Goal: Check status: Check status

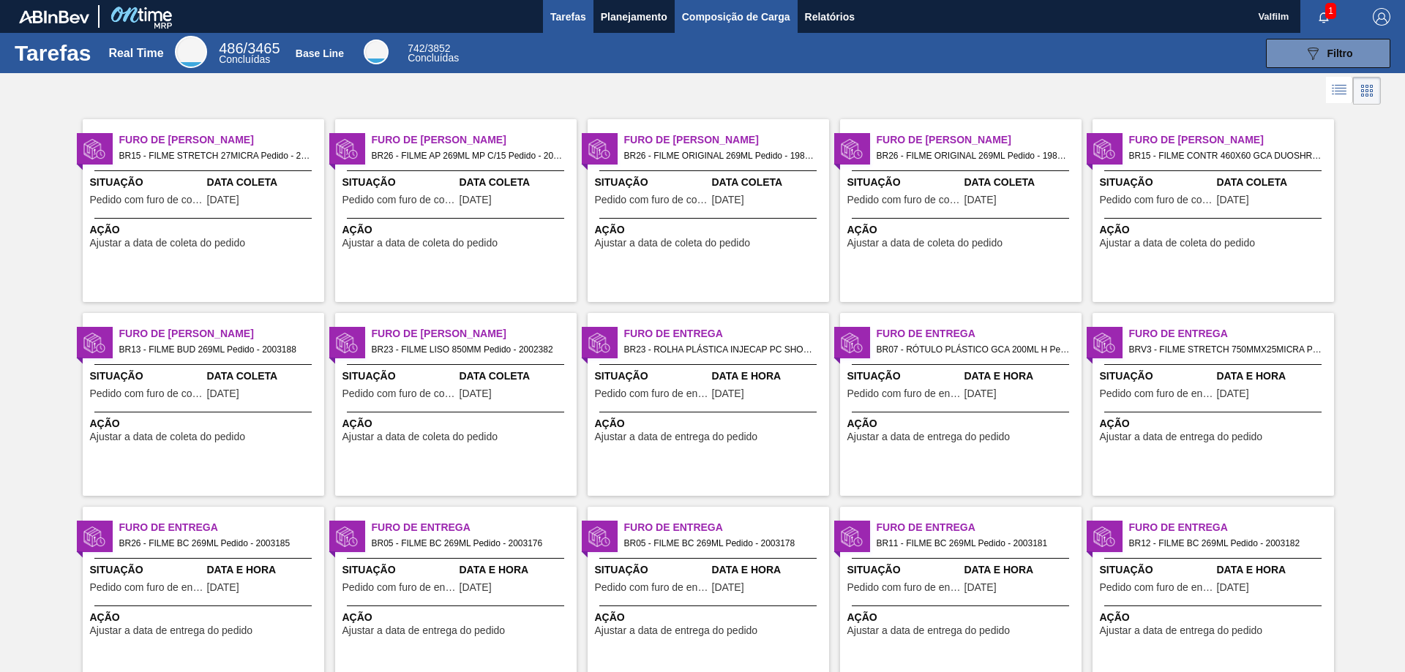
click at [719, 12] on span "Composição de Carga" at bounding box center [736, 17] width 108 height 18
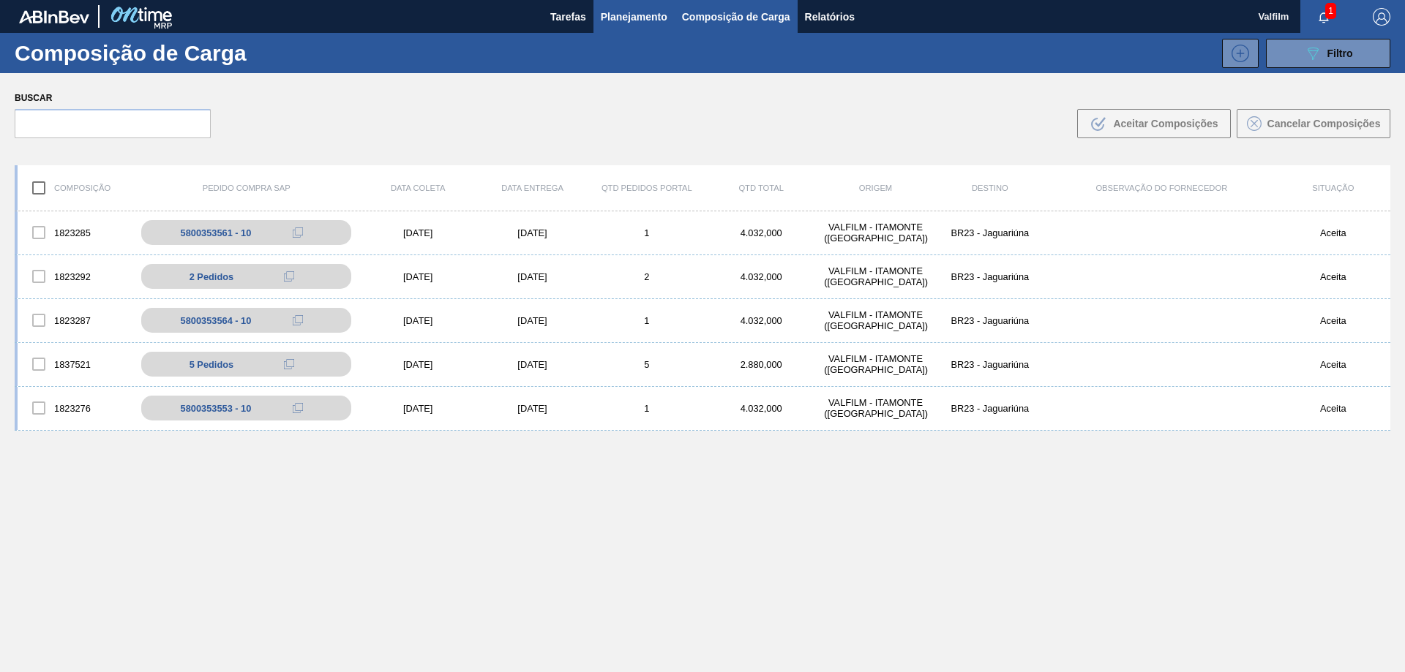
click at [648, 17] on span "Planejamento" at bounding box center [634, 17] width 67 height 18
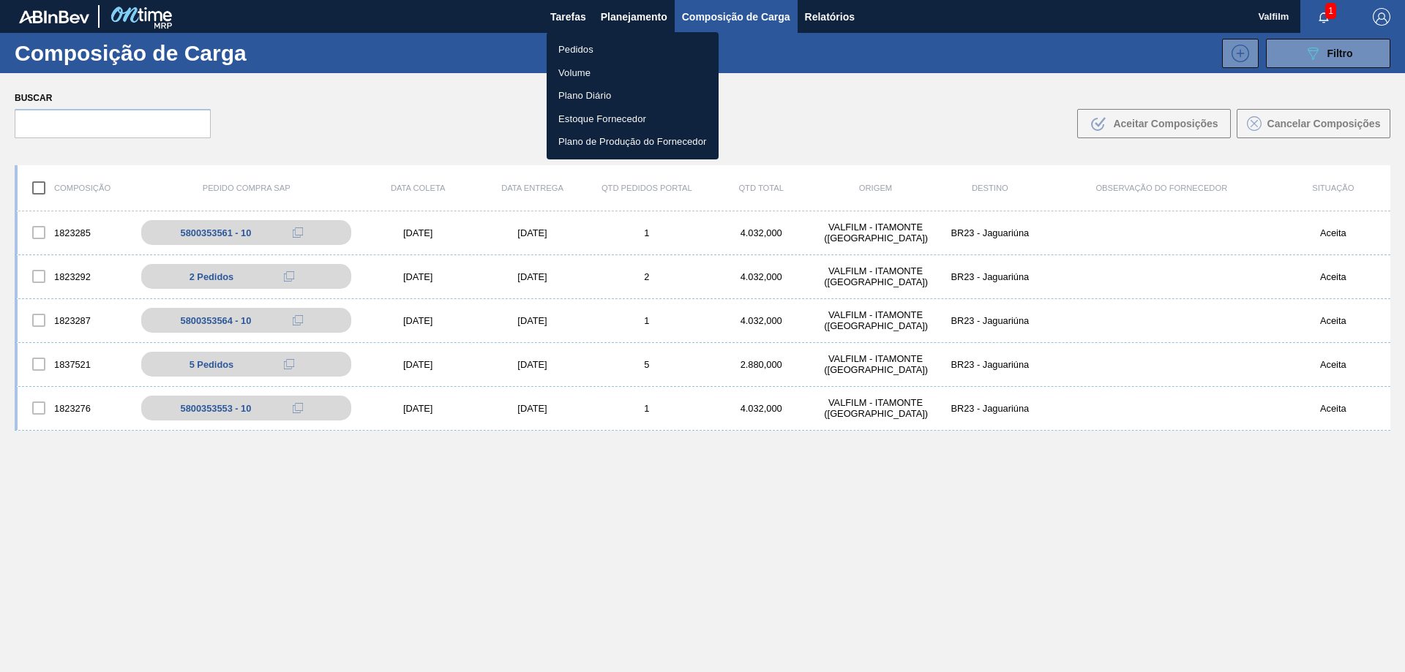
click at [577, 47] on li "Pedidos" at bounding box center [633, 49] width 172 height 23
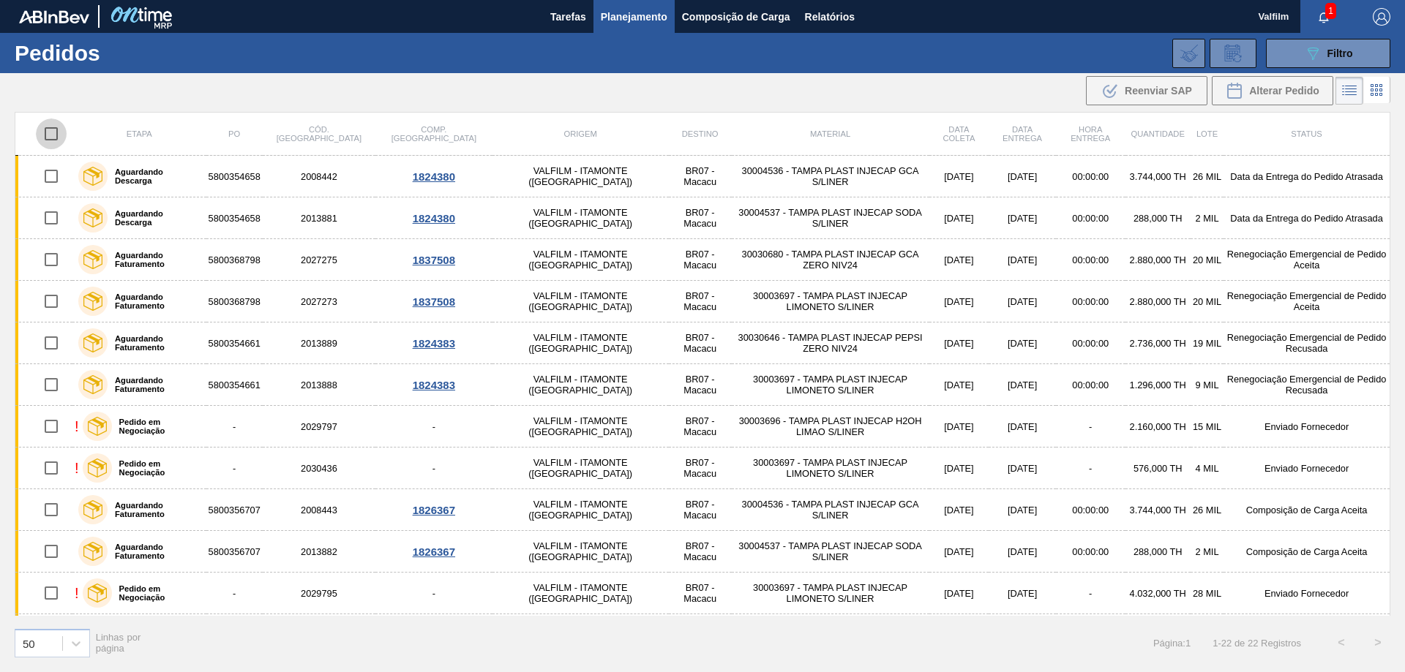
click at [47, 138] on input "checkbox" at bounding box center [51, 134] width 31 height 31
checkbox input "true"
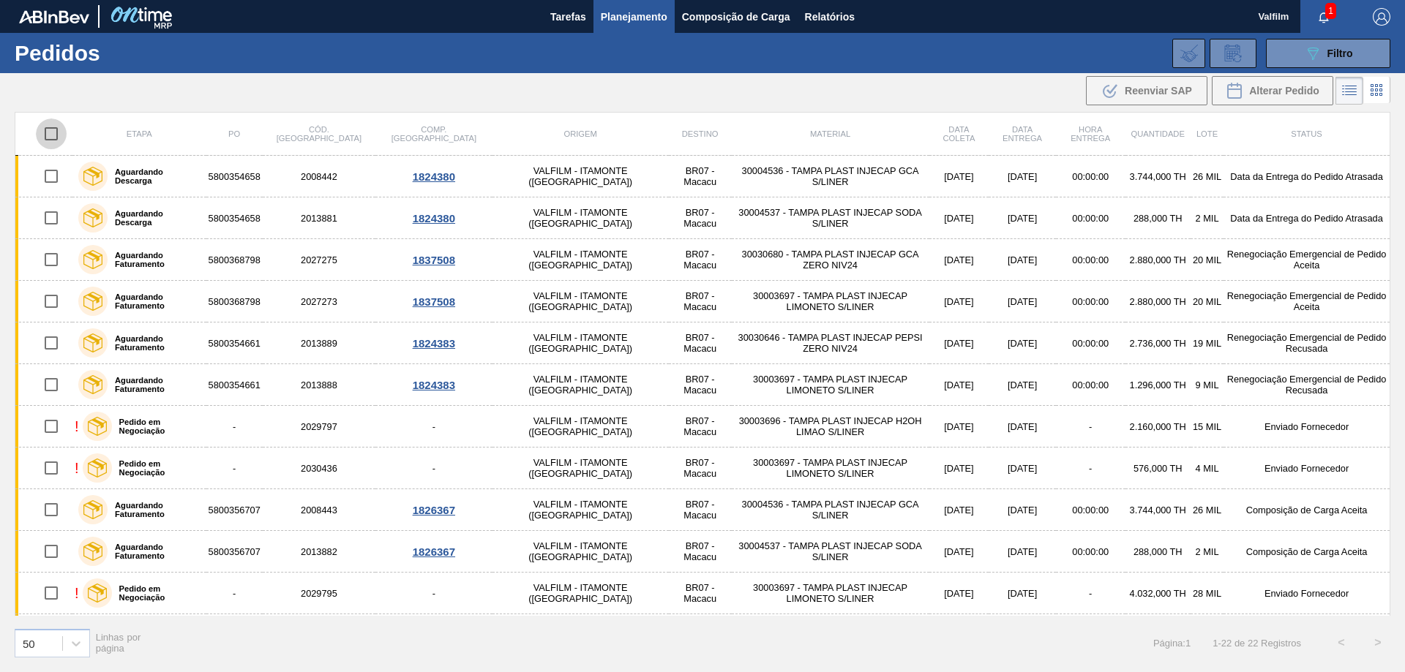
checkbox input "true"
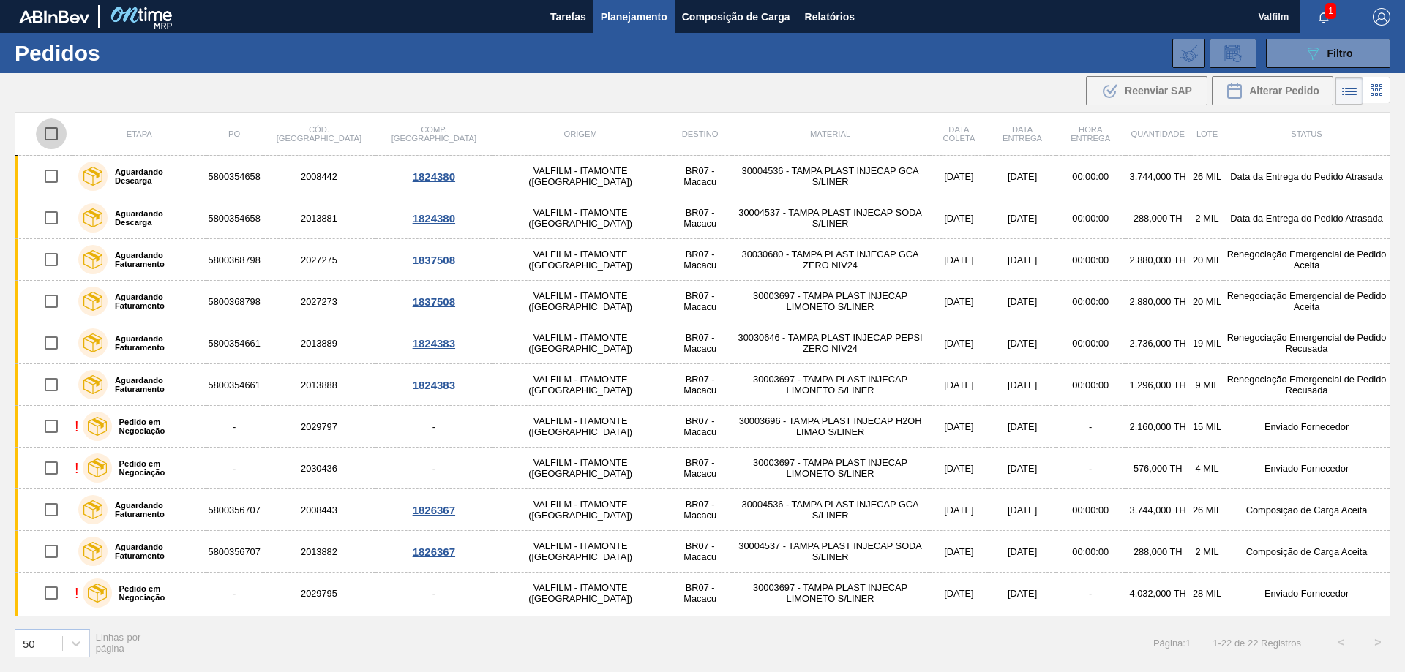
checkbox input "true"
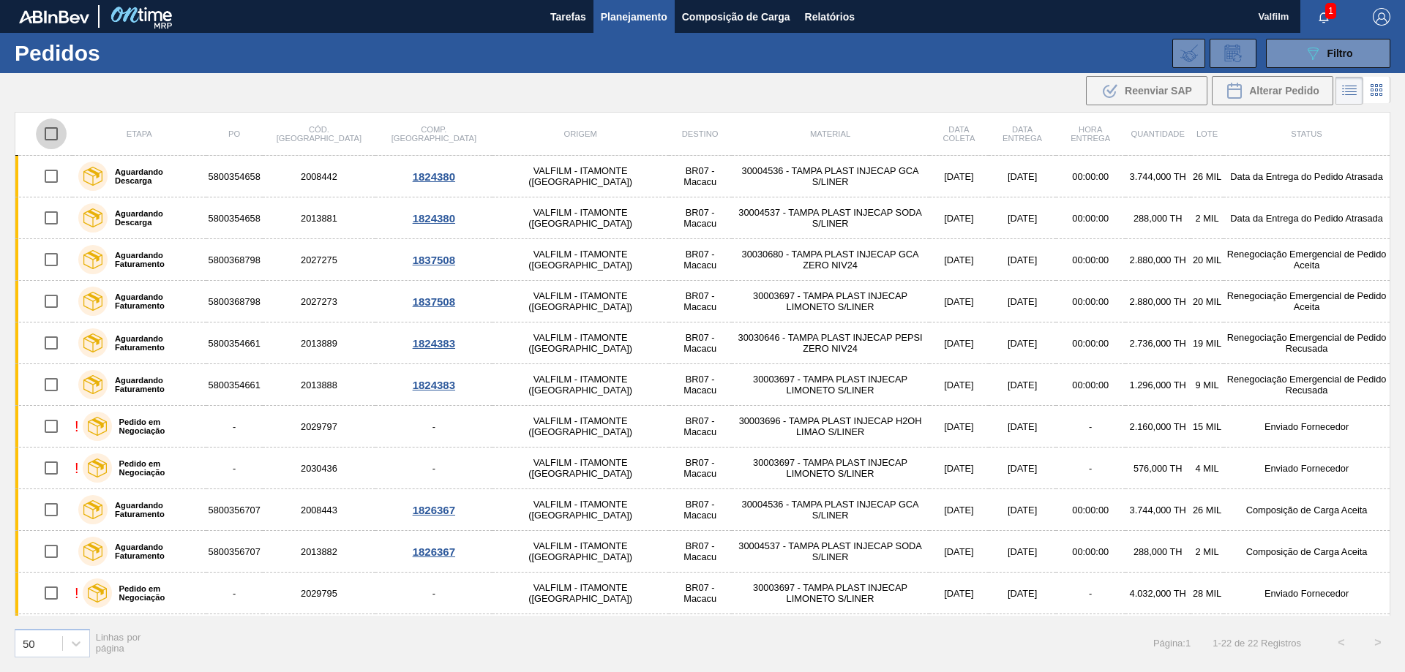
checkbox input "true"
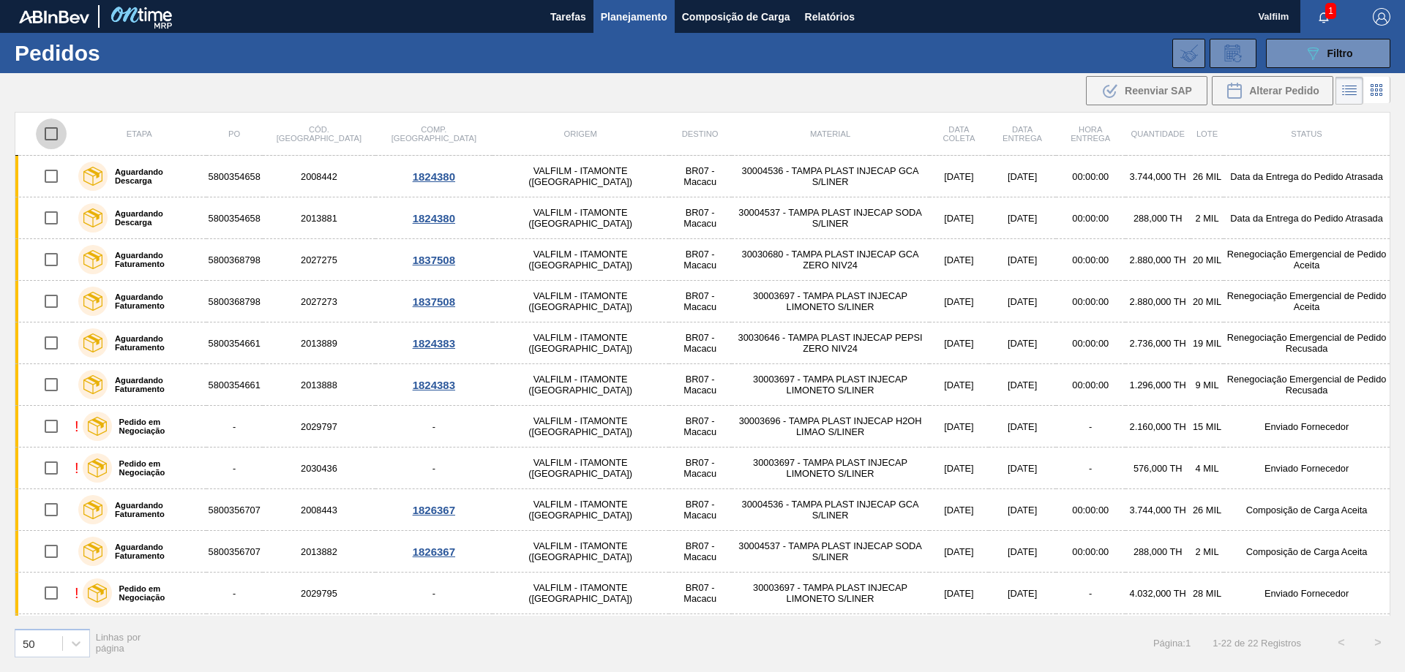
checkbox input "true"
click at [47, 138] on input "checkbox" at bounding box center [51, 134] width 31 height 31
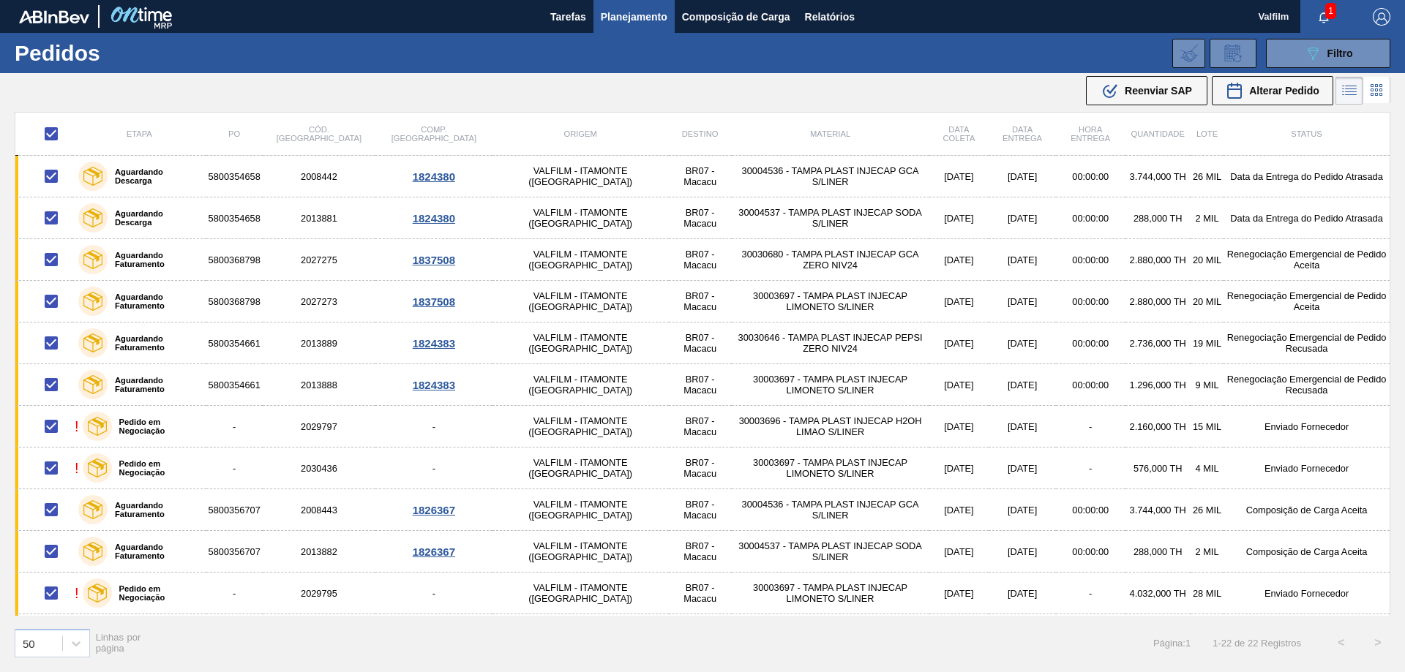
checkbox input "false"
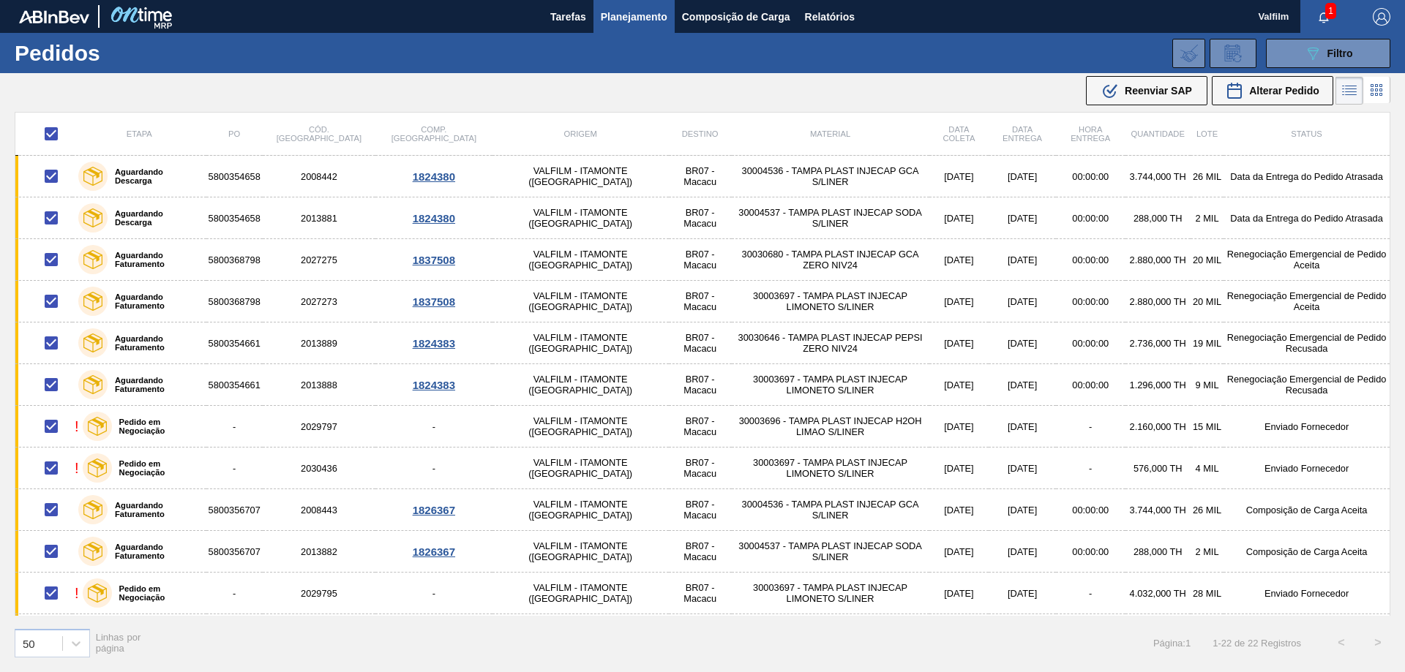
checkbox input "false"
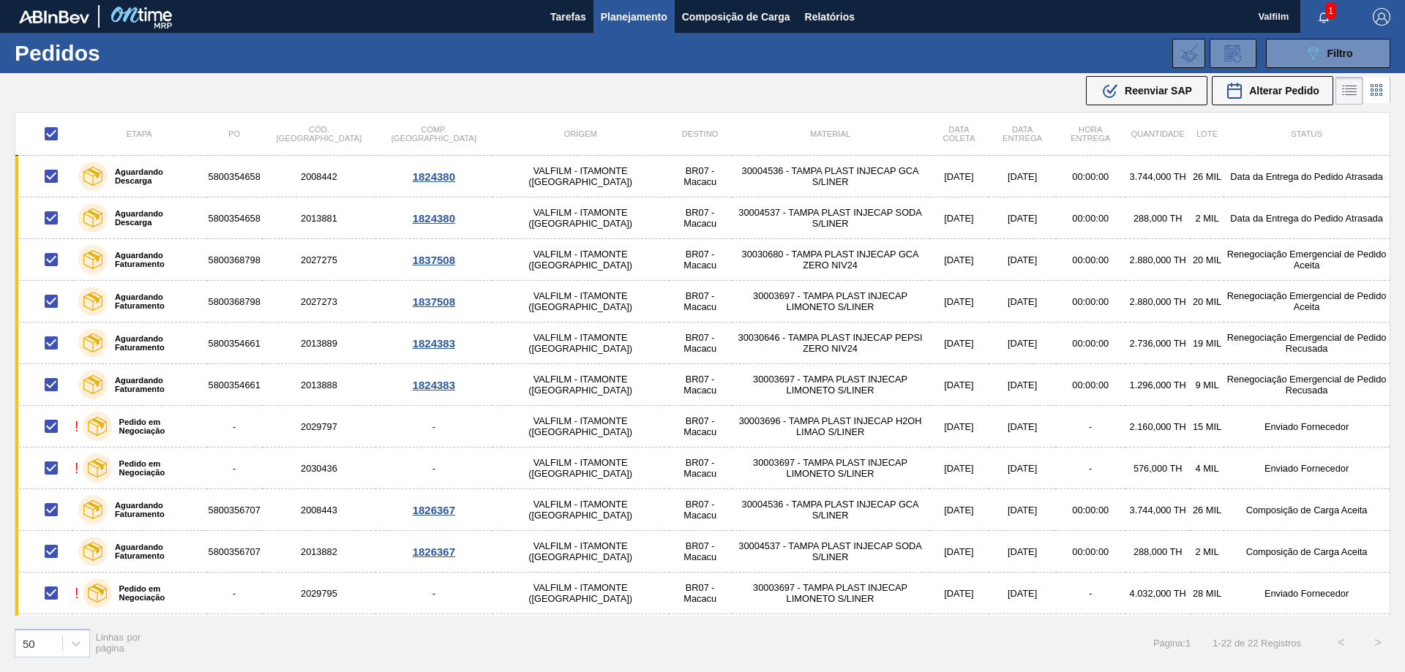
checkbox input "false"
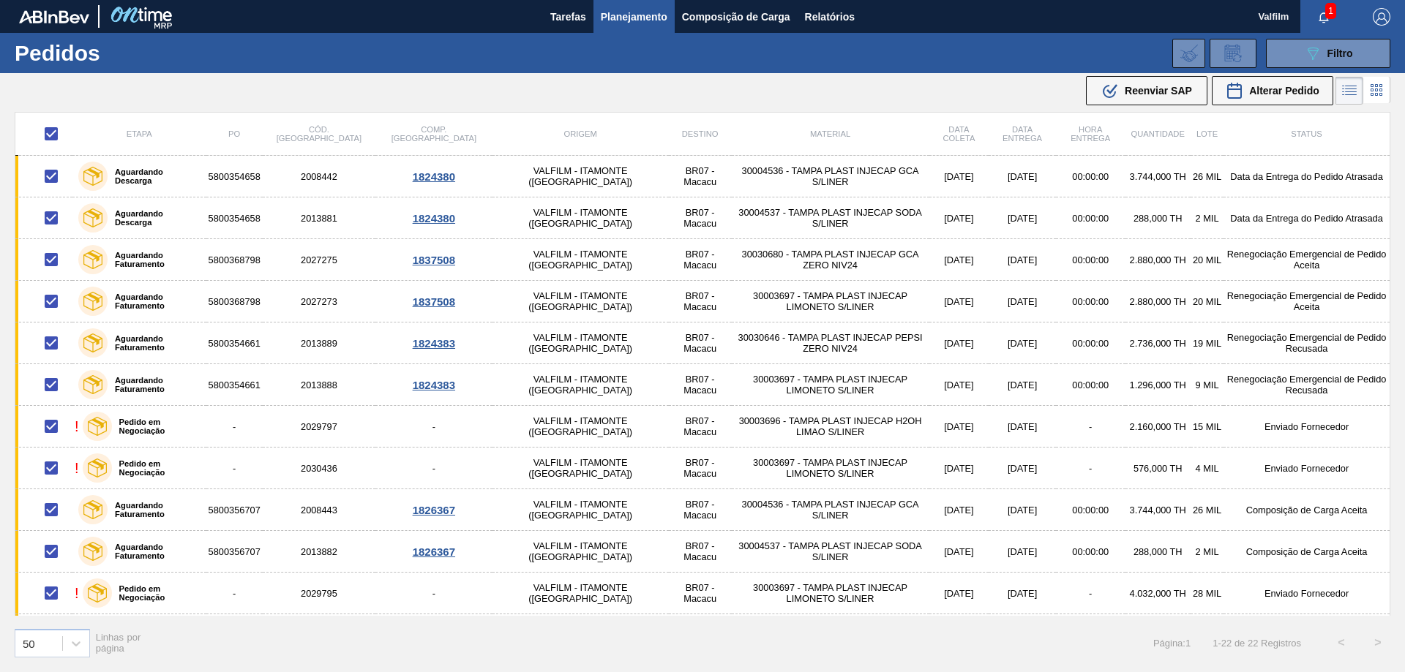
checkbox input "false"
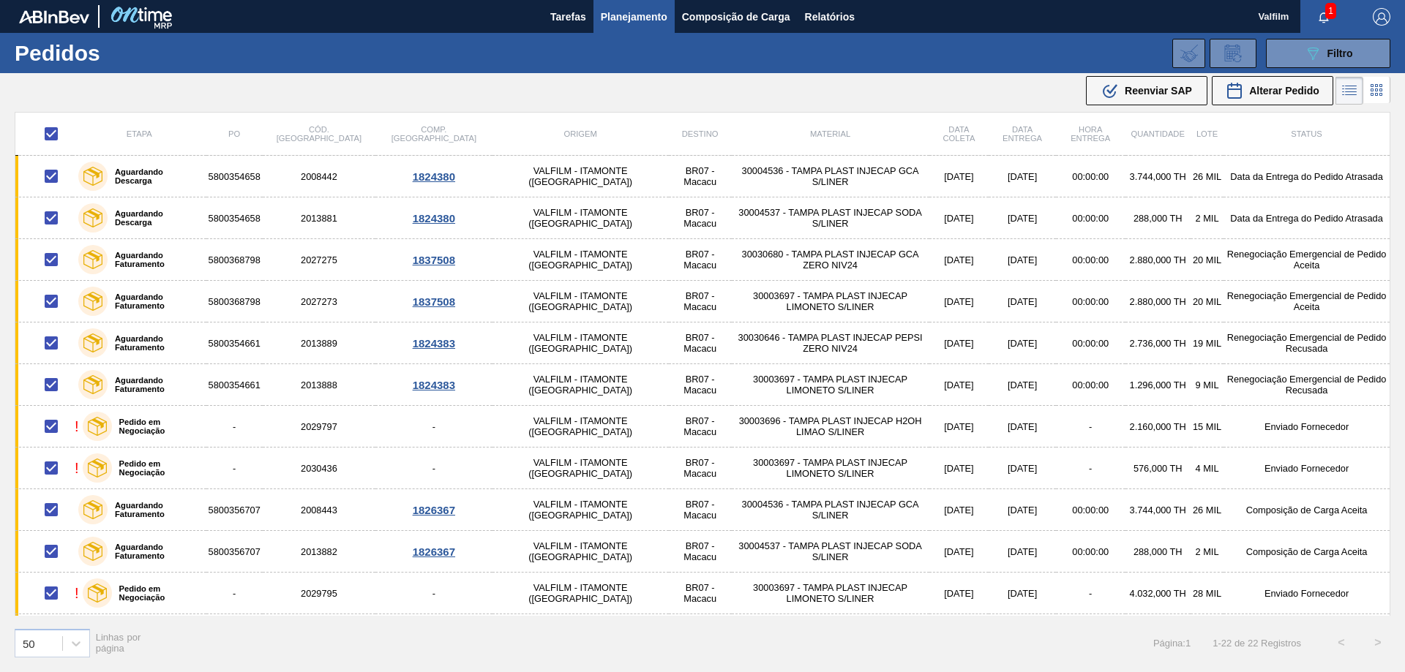
checkbox input "false"
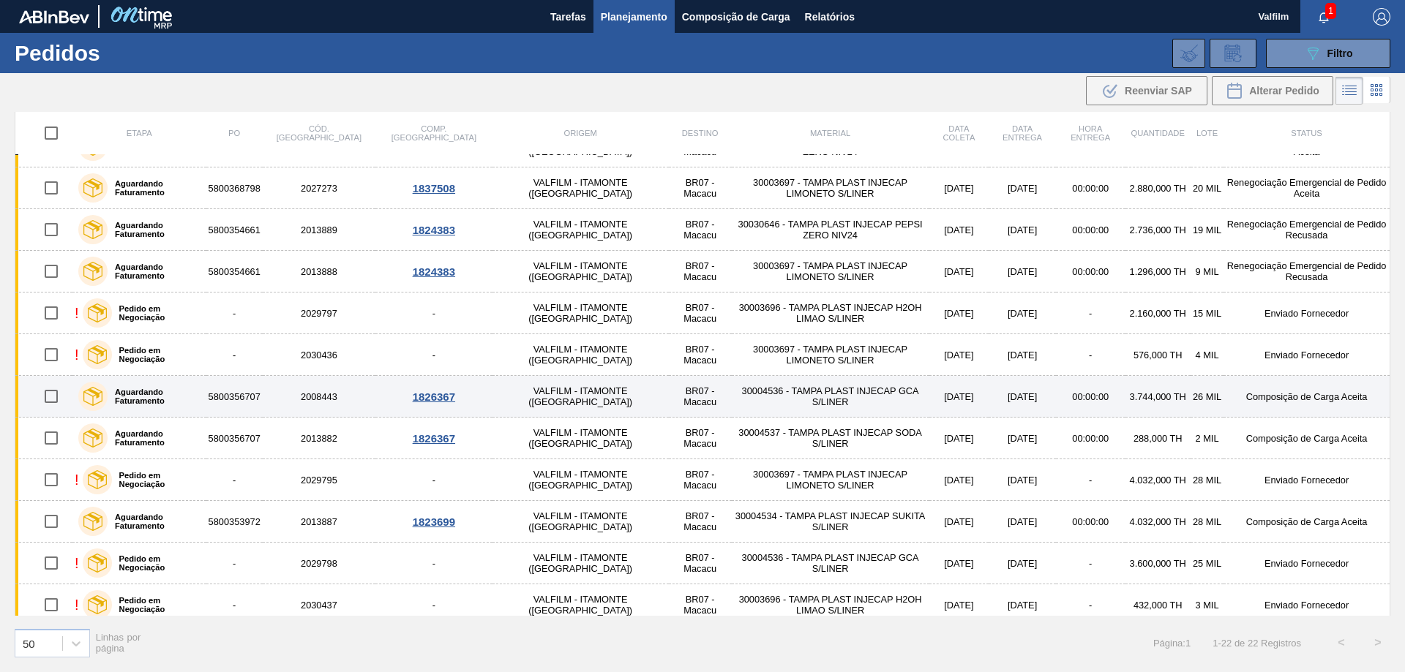
scroll to position [146, 0]
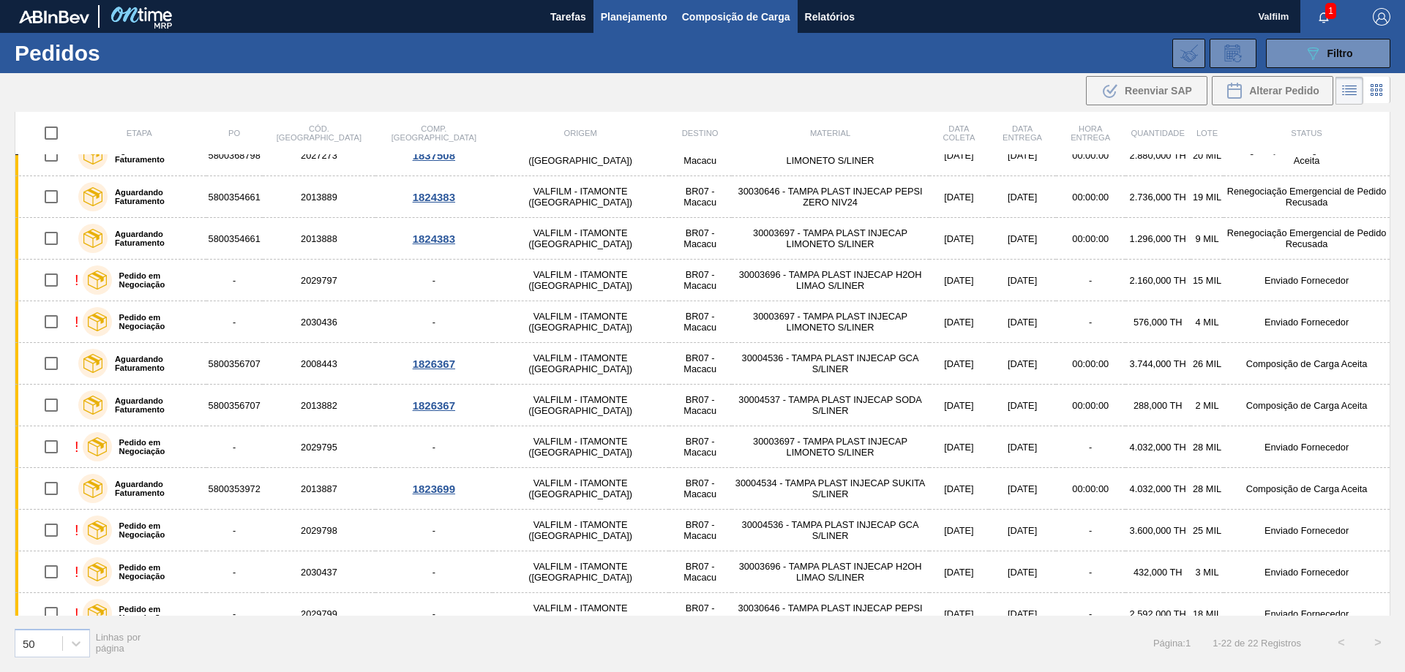
click at [717, 14] on span "Composição de Carga" at bounding box center [736, 17] width 108 height 18
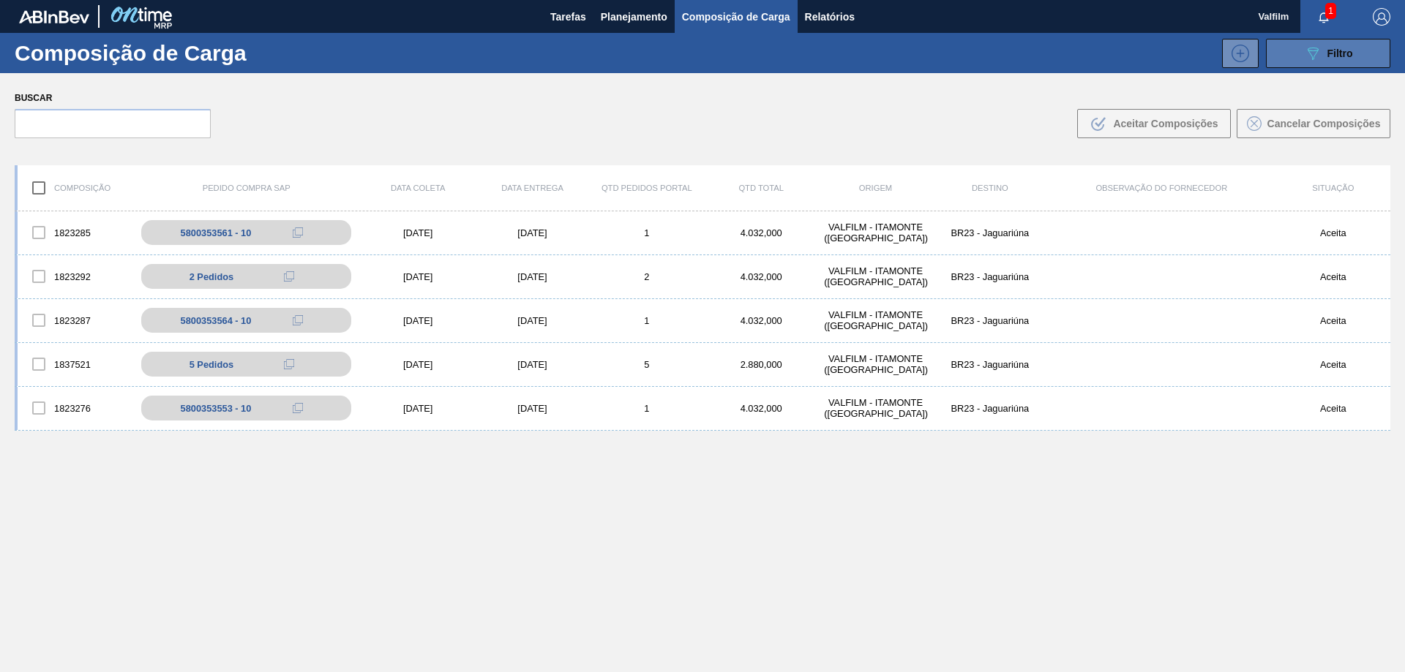
click at [1332, 62] on button "089F7B8B-B2A5-4AFE-B5C0-19BA573D28AC Filtro" at bounding box center [1328, 53] width 124 height 29
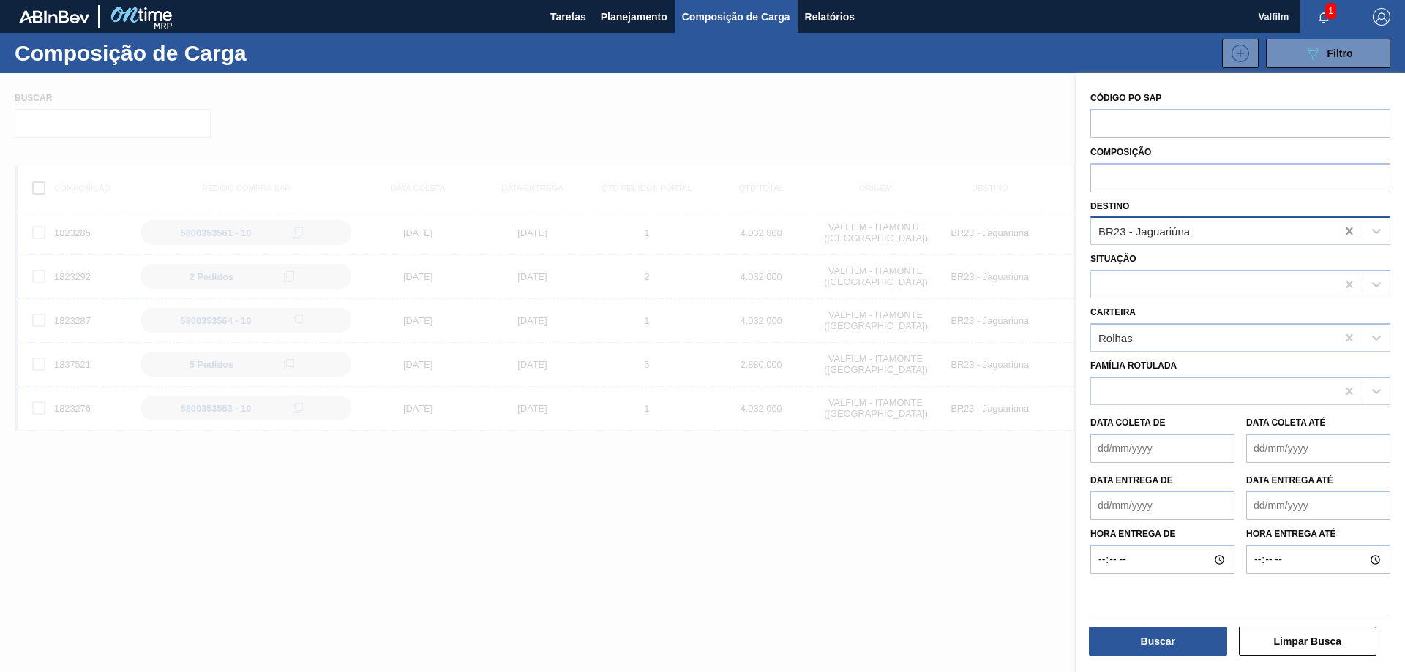
click at [1348, 229] on icon at bounding box center [1348, 231] width 7 height 7
type input "macacu"
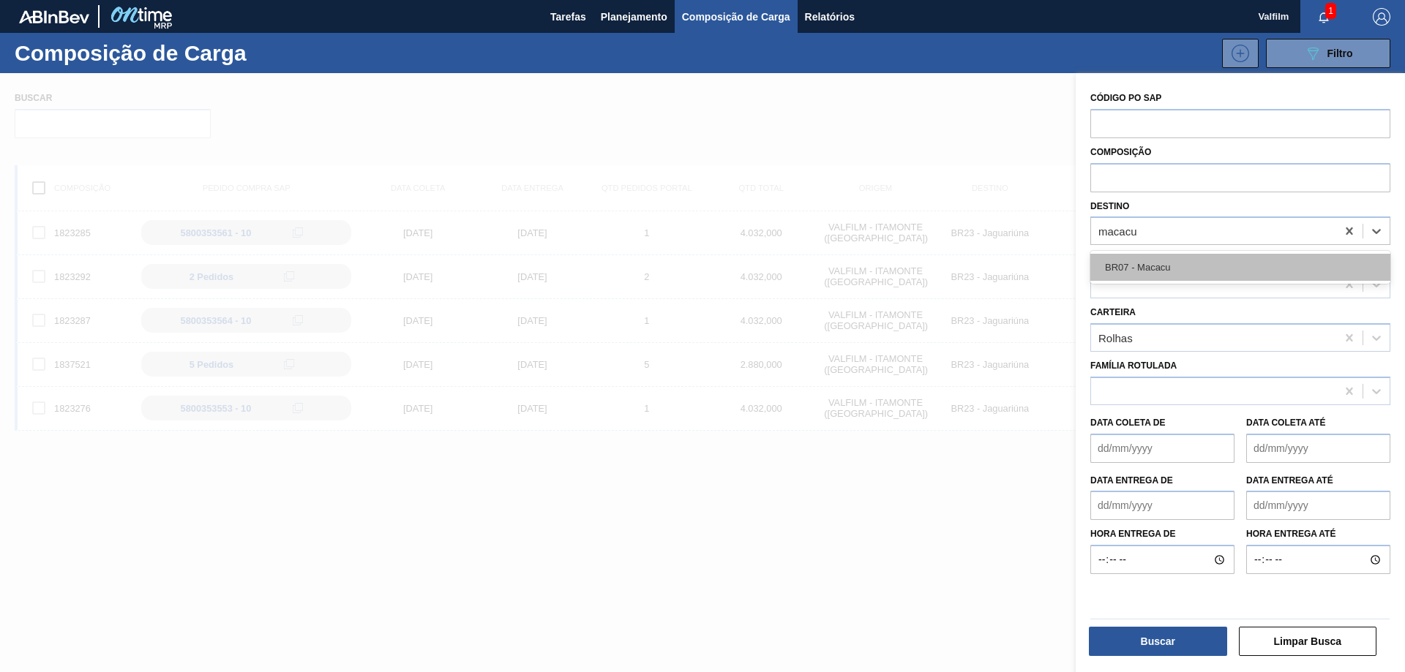
click at [1304, 279] on div "BR07 - Macacu" at bounding box center [1240, 267] width 300 height 27
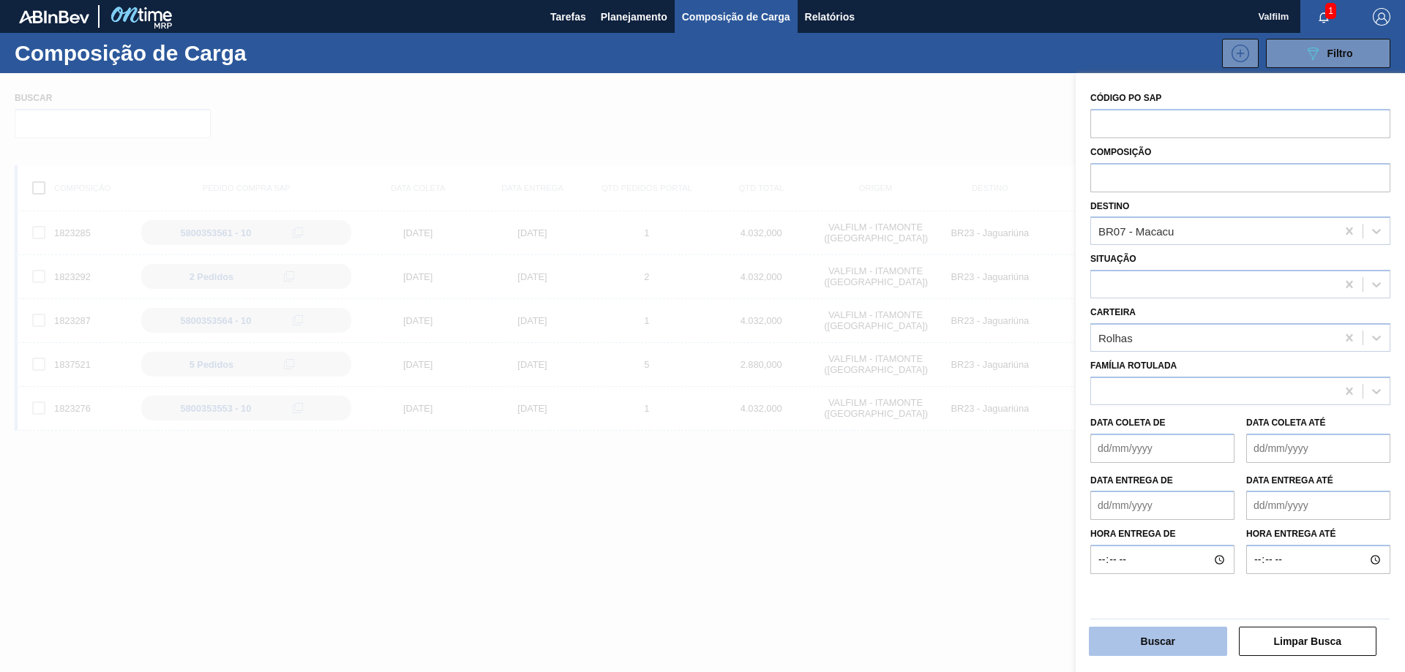
click at [1163, 631] on button "Buscar" at bounding box center [1158, 641] width 138 height 29
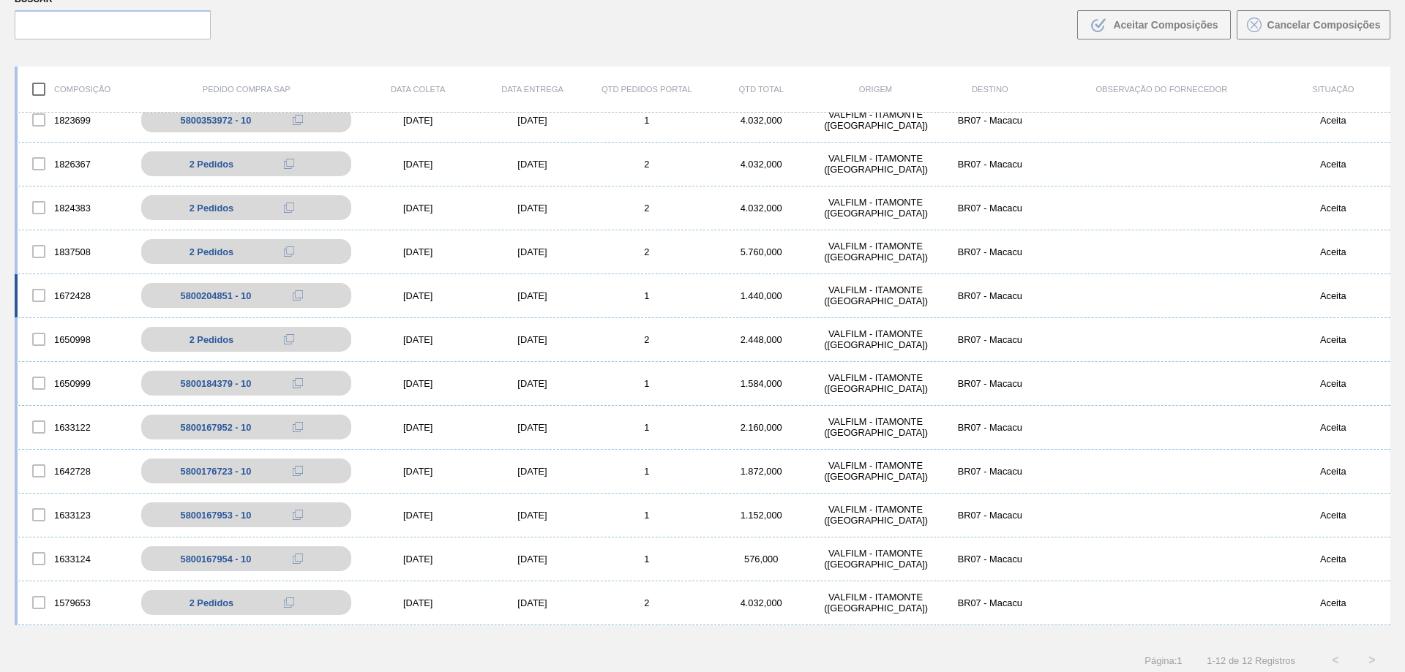
scroll to position [105, 0]
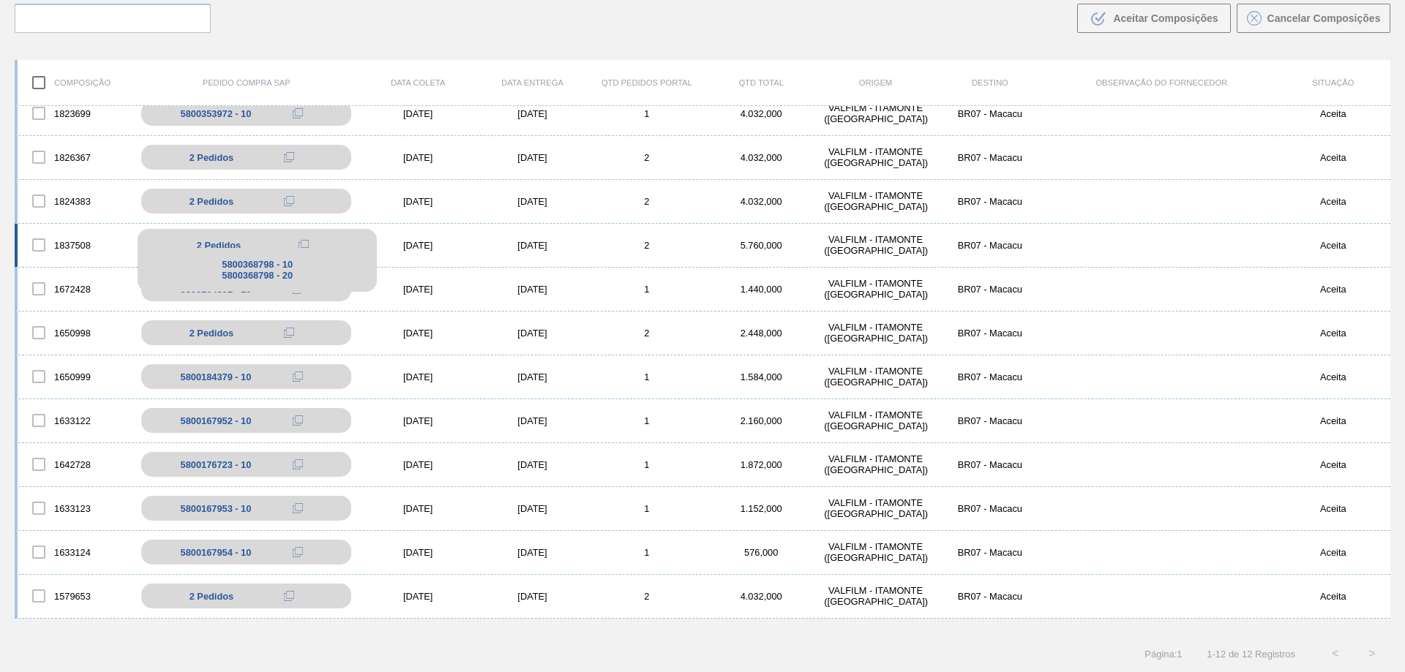
click at [345, 249] on div "5800368798 - 10 5800368798 - 20" at bounding box center [257, 270] width 239 height 44
click at [405, 233] on div "1837508 2 Pedidos 5800368798 - 10 5800368798 - 20 [DATE] [DATE] 2 5.760,000 VAL…" at bounding box center [702, 246] width 1375 height 44
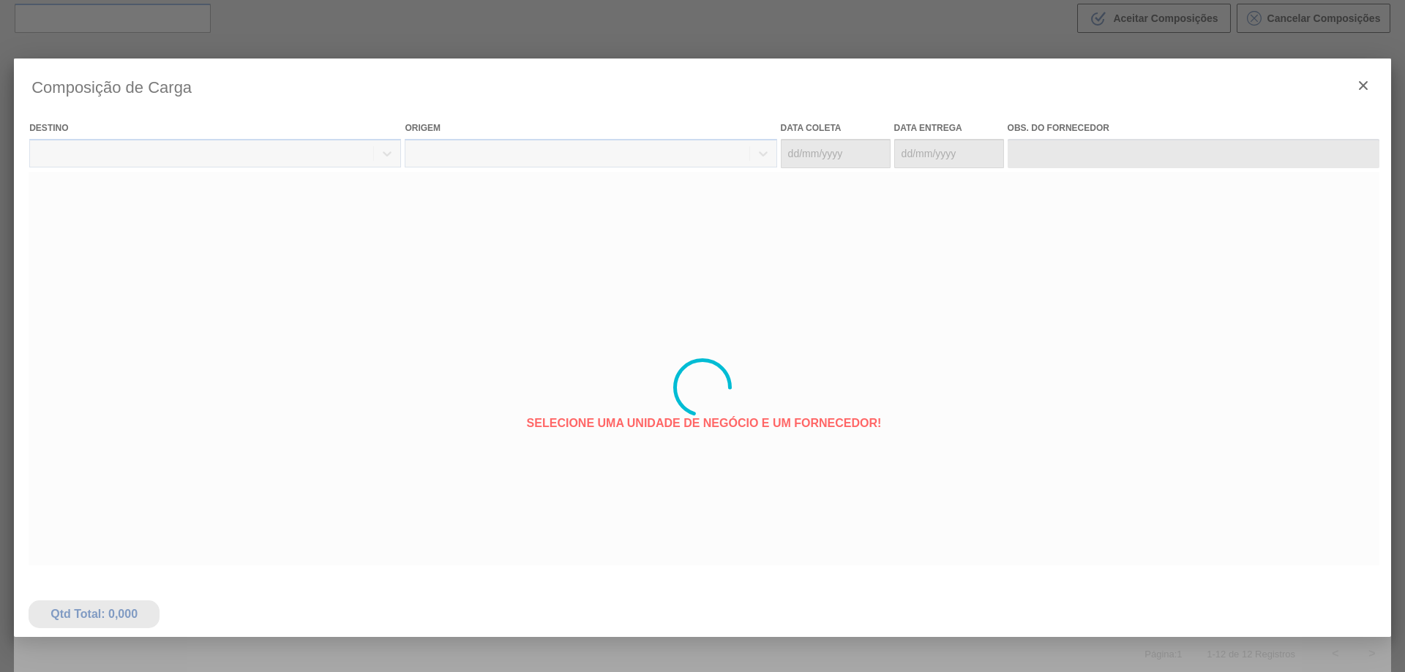
type coleta "[DATE]"
type entrega "[DATE]"
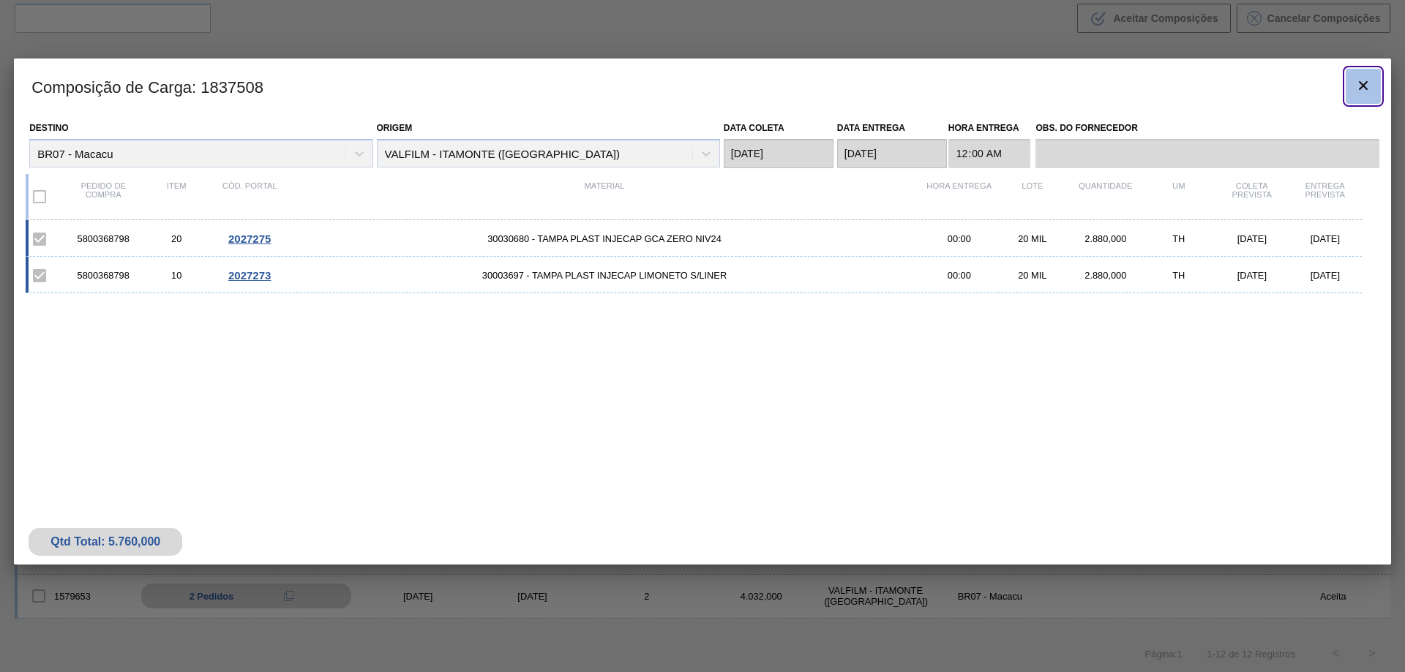
click at [1363, 83] on icon "botão de ícone" at bounding box center [1363, 86] width 18 height 18
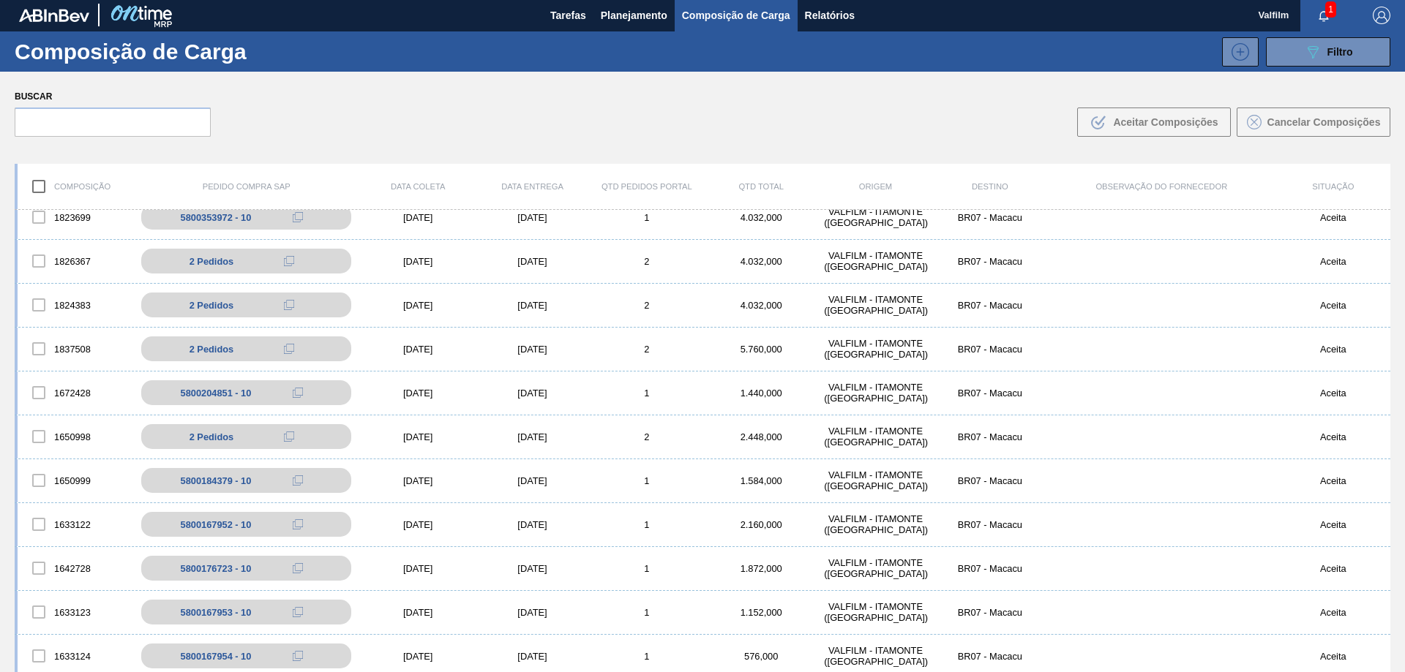
scroll to position [0, 0]
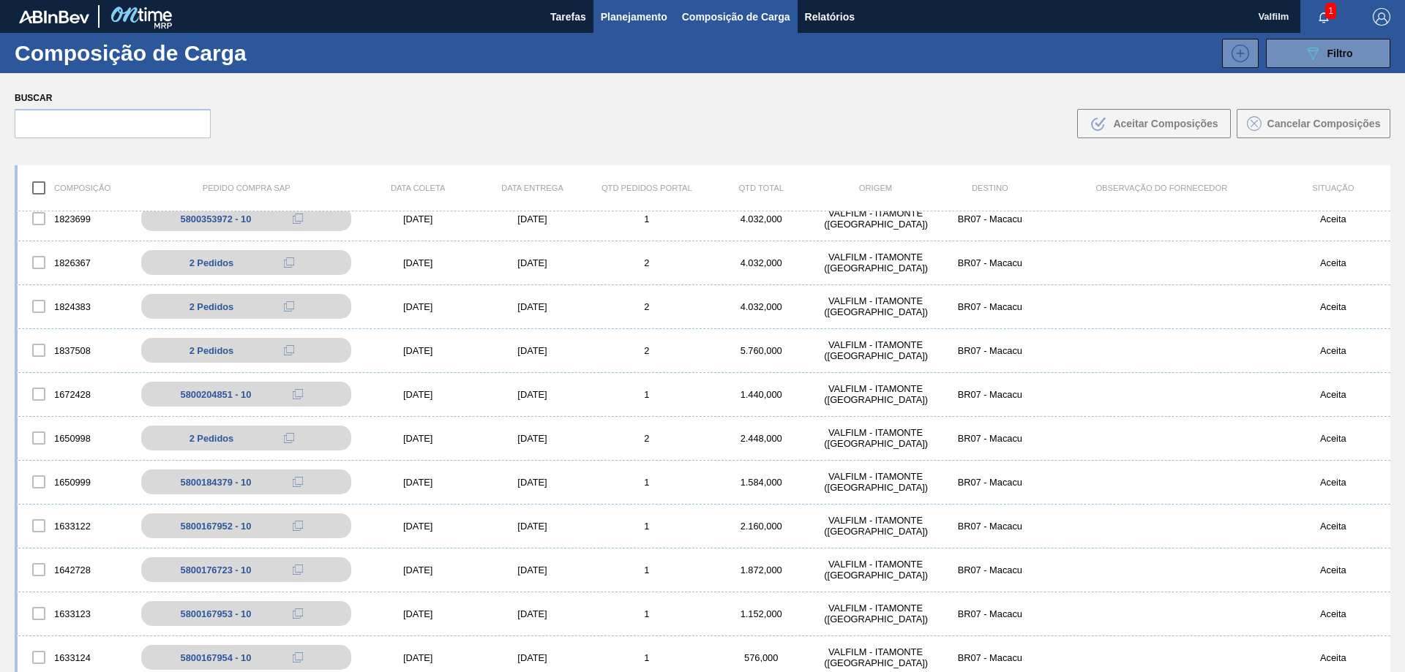
click at [621, 26] on button "Planejamento" at bounding box center [633, 16] width 81 height 33
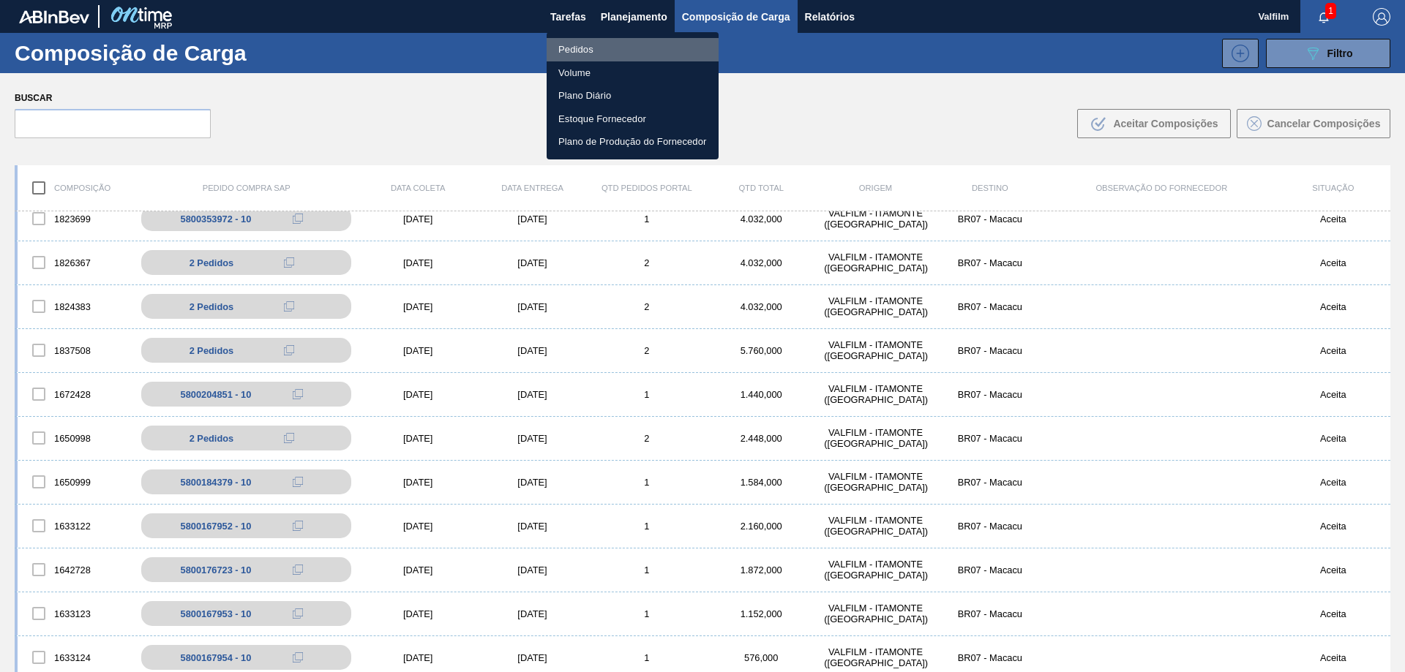
click at [635, 53] on li "Pedidos" at bounding box center [633, 49] width 172 height 23
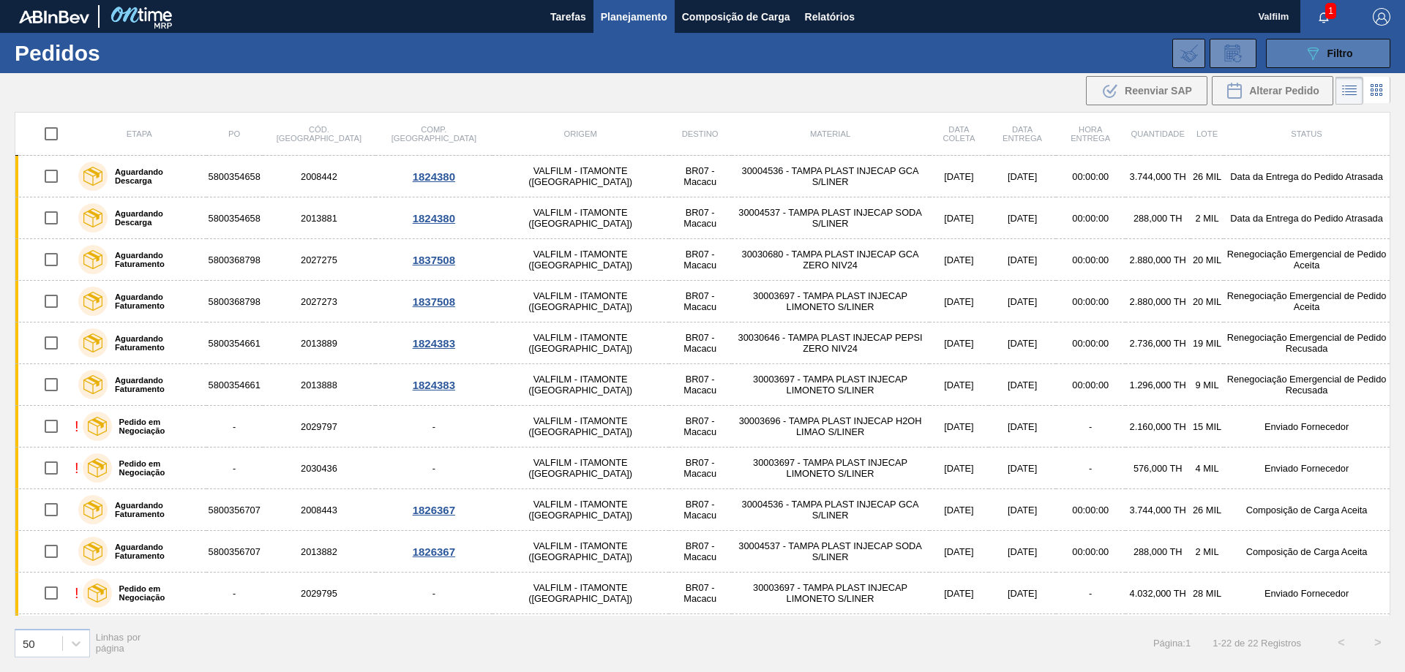
click at [1304, 53] on icon "089F7B8B-B2A5-4AFE-B5C0-19BA573D28AC" at bounding box center [1313, 54] width 18 height 18
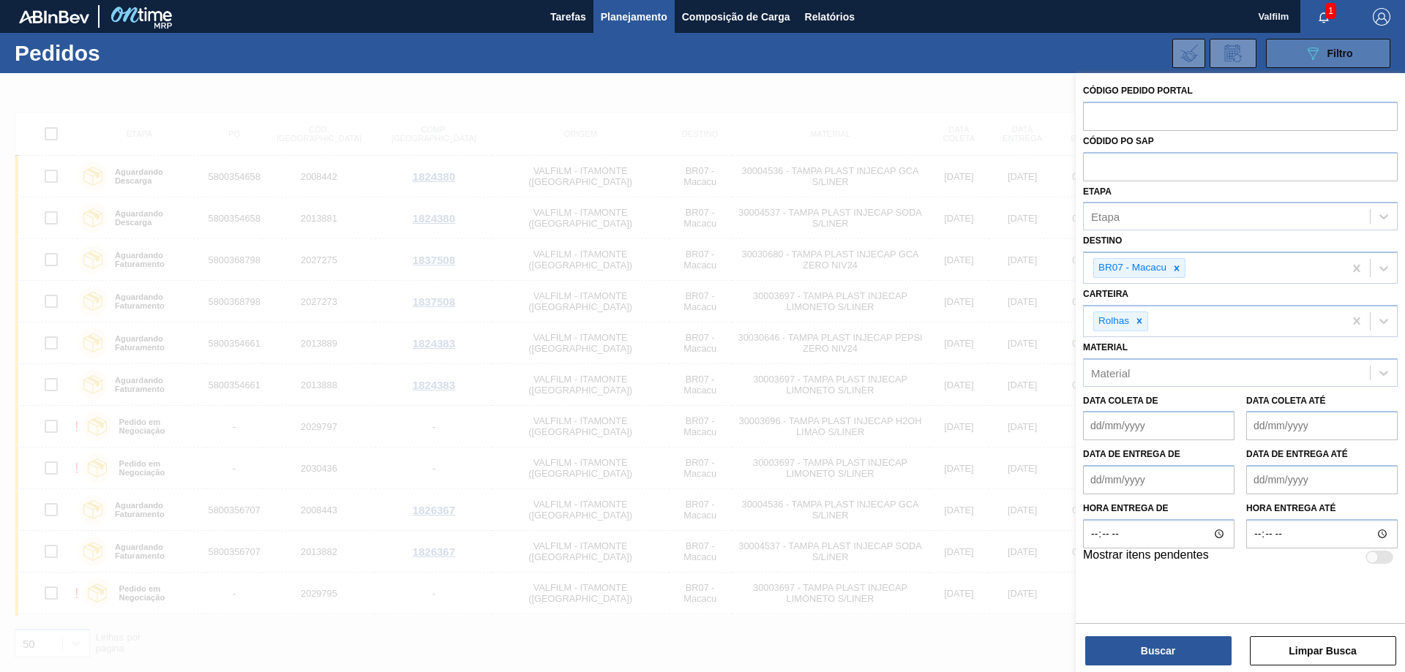
click at [1304, 53] on icon "089F7B8B-B2A5-4AFE-B5C0-19BA573D28AC" at bounding box center [1313, 54] width 18 height 18
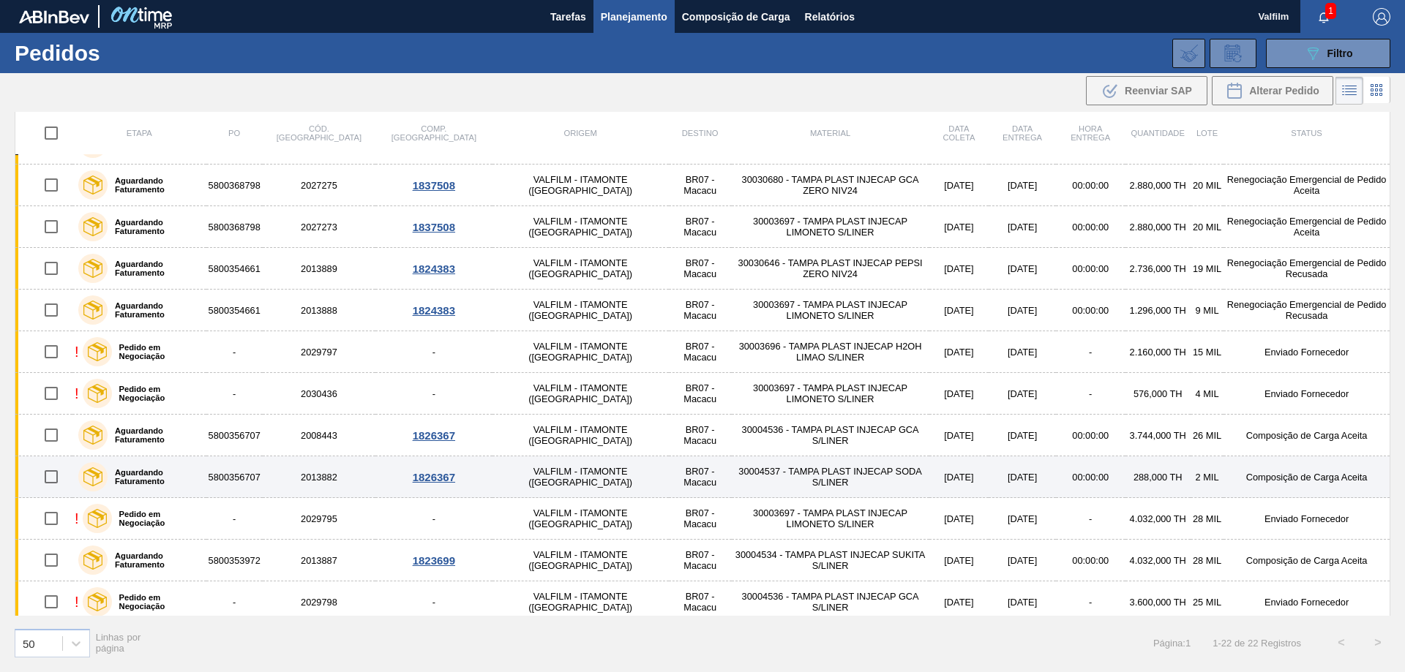
scroll to position [73, 0]
